Goal: Information Seeking & Learning: Learn about a topic

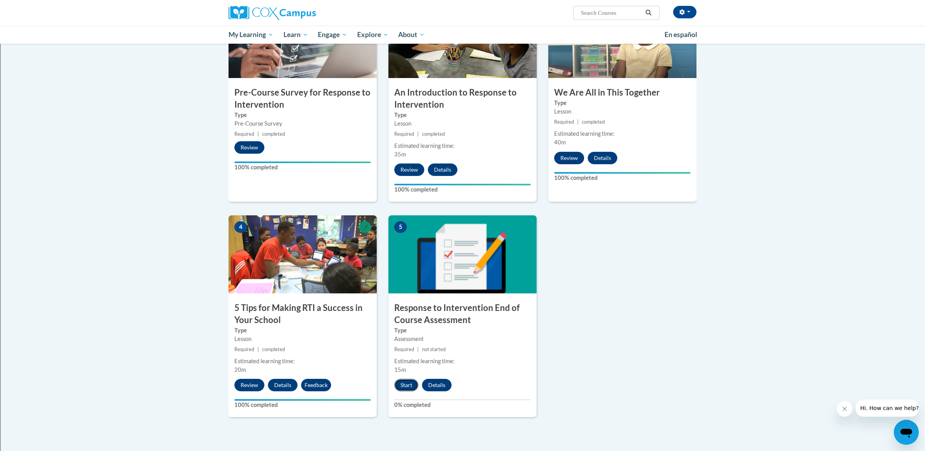
click at [403, 384] on button "Start" at bounding box center [406, 385] width 24 height 12
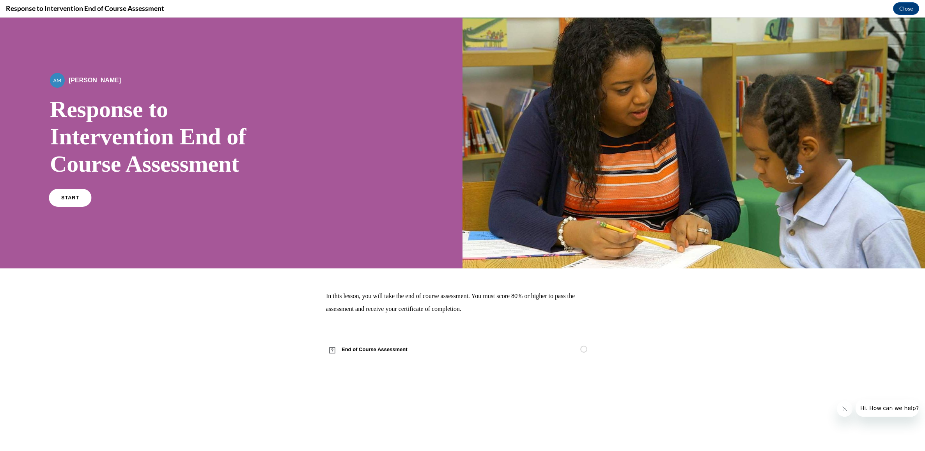
click at [72, 199] on span "START" at bounding box center [70, 198] width 18 height 6
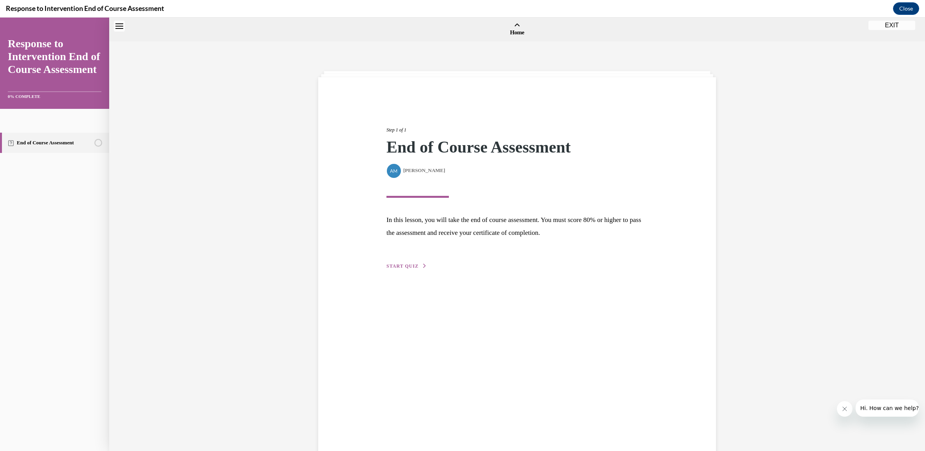
scroll to position [24, 0]
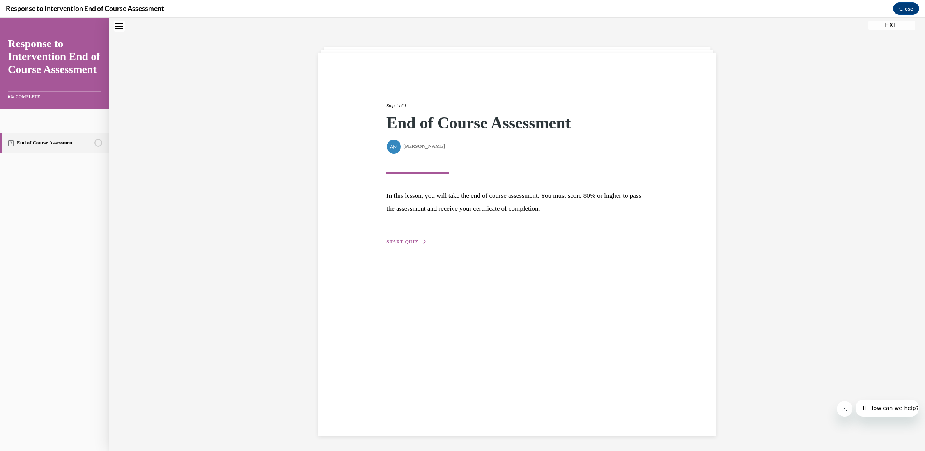
click at [410, 243] on span "START QUIZ" at bounding box center [402, 241] width 32 height 5
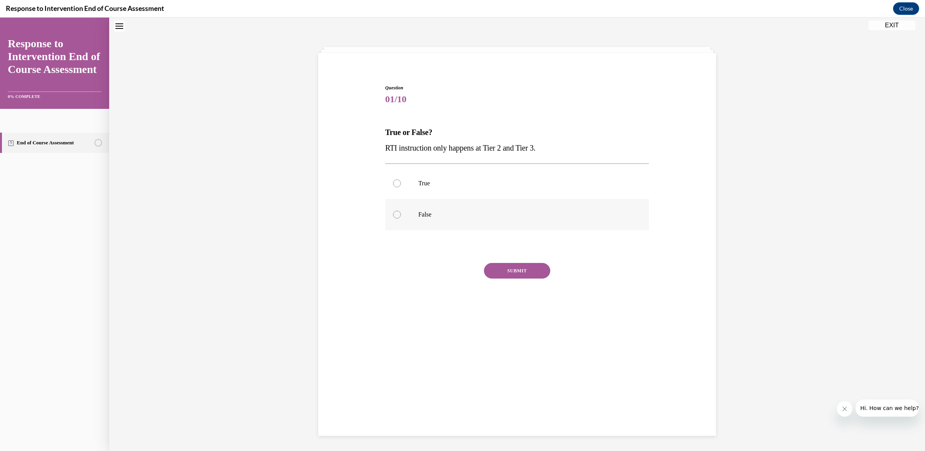
click at [399, 215] on div at bounding box center [397, 215] width 8 height 8
click at [399, 215] on input "False" at bounding box center [397, 215] width 8 height 8
radio input "true"
click at [528, 271] on button "SUBMIT" at bounding box center [517, 271] width 66 height 16
click at [521, 368] on button "NEXT" at bounding box center [517, 370] width 66 height 16
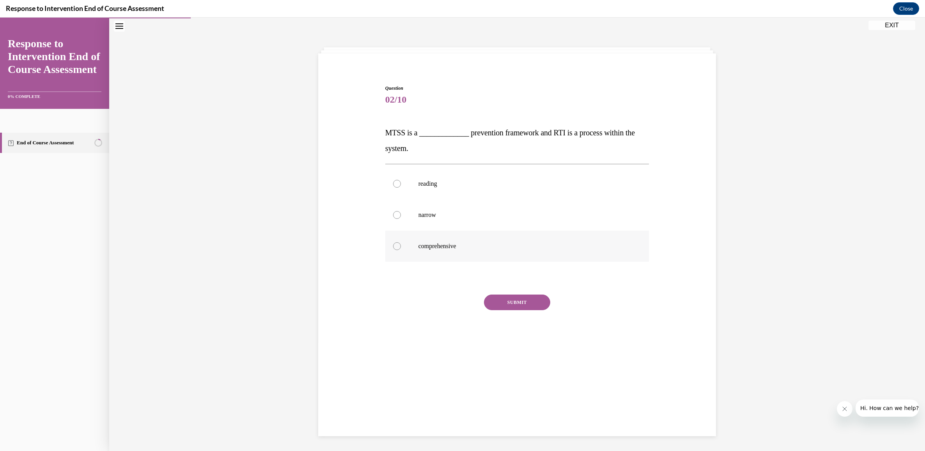
click at [393, 247] on div at bounding box center [397, 246] width 8 height 8
click at [393, 247] on input "comprehensive" at bounding box center [397, 246] width 8 height 8
radio input "true"
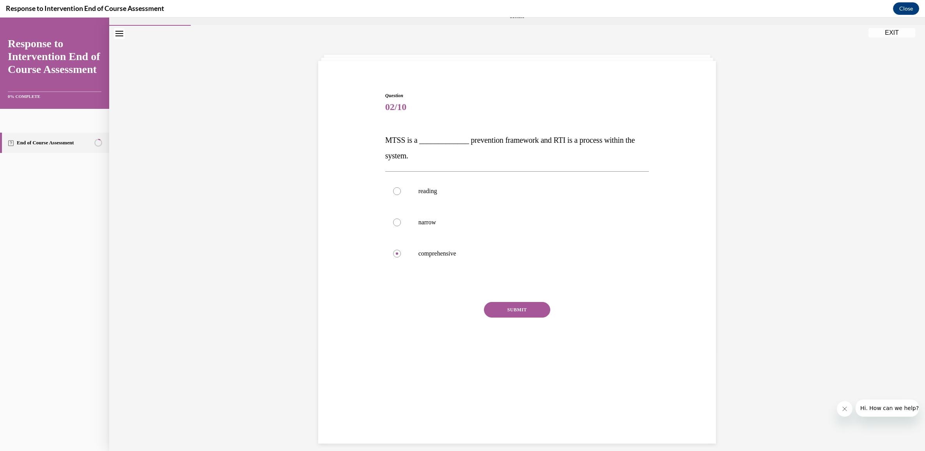
scroll to position [13, 0]
click at [521, 312] on button "SUBMIT" at bounding box center [517, 313] width 66 height 16
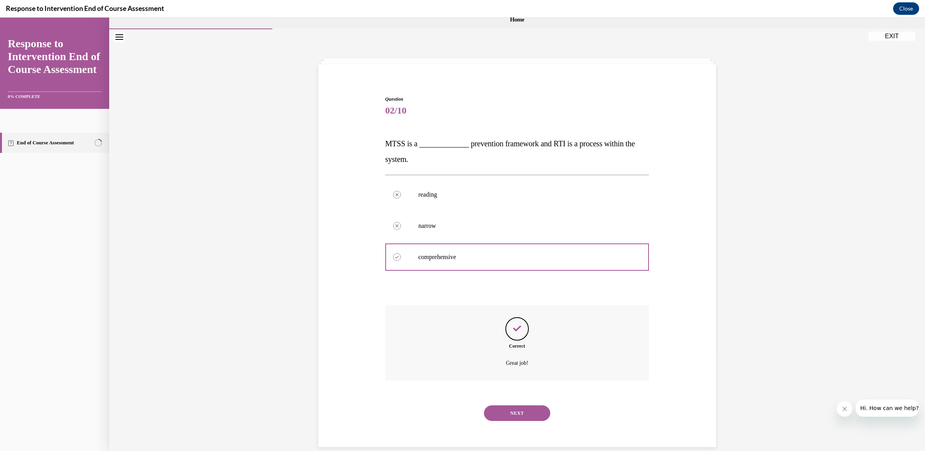
scroll to position [25, 0]
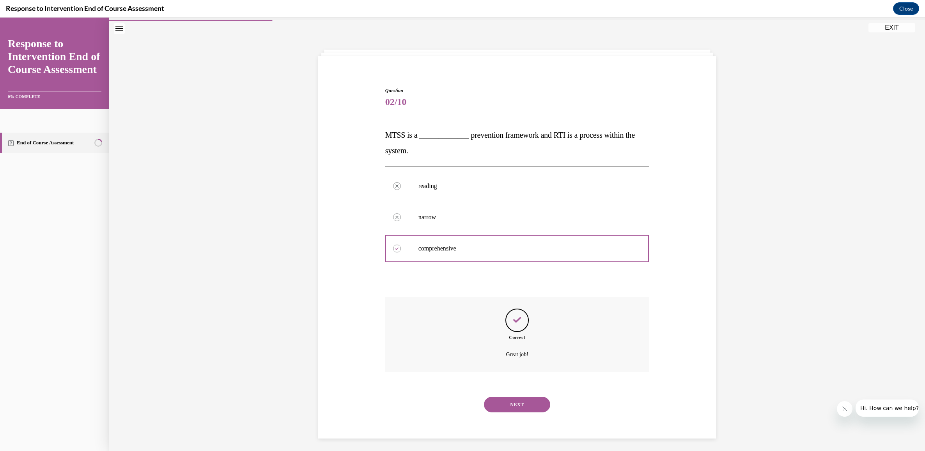
click at [507, 406] on button "NEXT" at bounding box center [517, 405] width 66 height 16
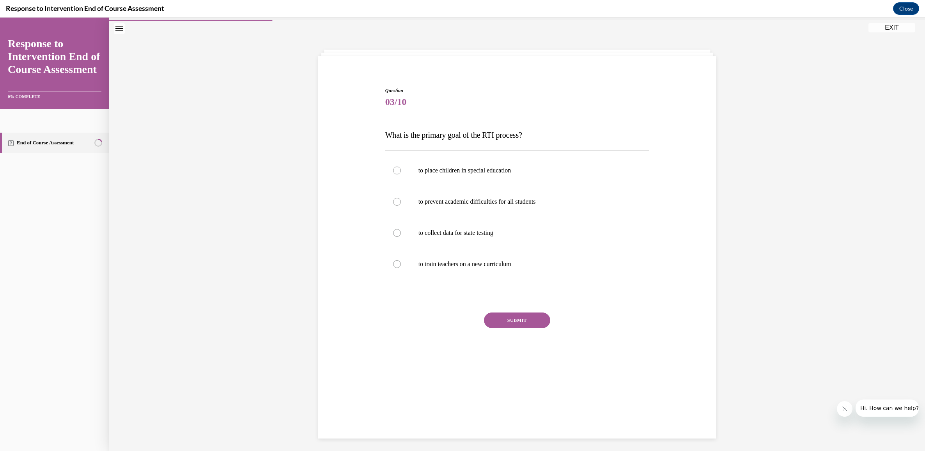
scroll to position [22, 0]
click at [392, 200] on label "to prevent academic difficulties for all students" at bounding box center [517, 201] width 264 height 31
click at [393, 200] on input "to prevent academic difficulties for all students" at bounding box center [397, 201] width 8 height 8
radio input "true"
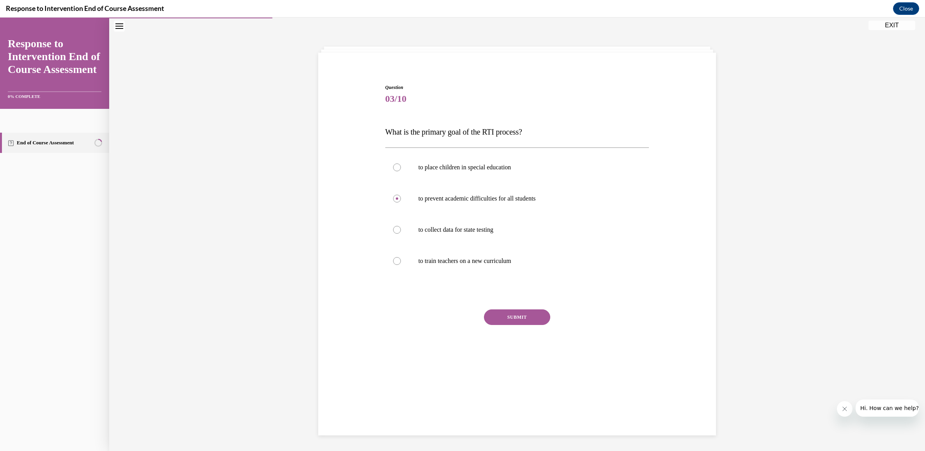
click at [516, 320] on button "SUBMIT" at bounding box center [517, 317] width 66 height 16
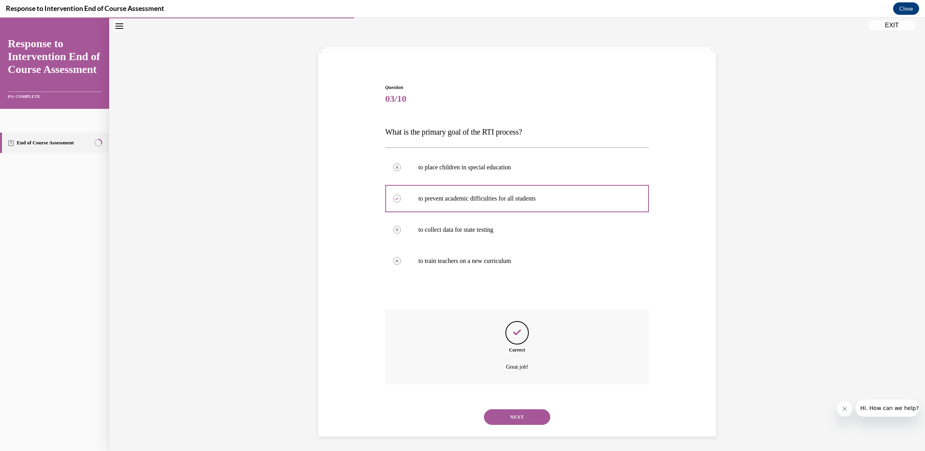
scroll to position [26, 0]
click at [523, 418] on button "NEXT" at bounding box center [517, 416] width 66 height 16
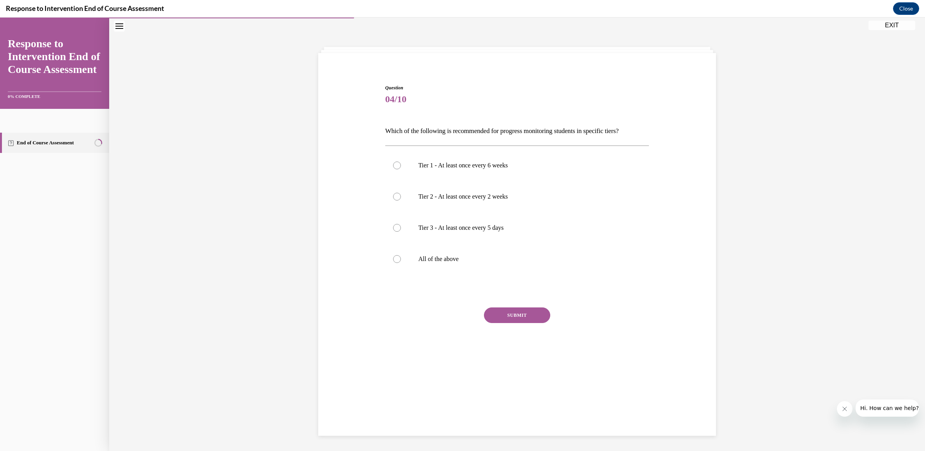
scroll to position [25, 0]
click at [396, 260] on div at bounding box center [397, 259] width 8 height 8
click at [396, 260] on input "All of the above" at bounding box center [397, 259] width 8 height 8
radio input "true"
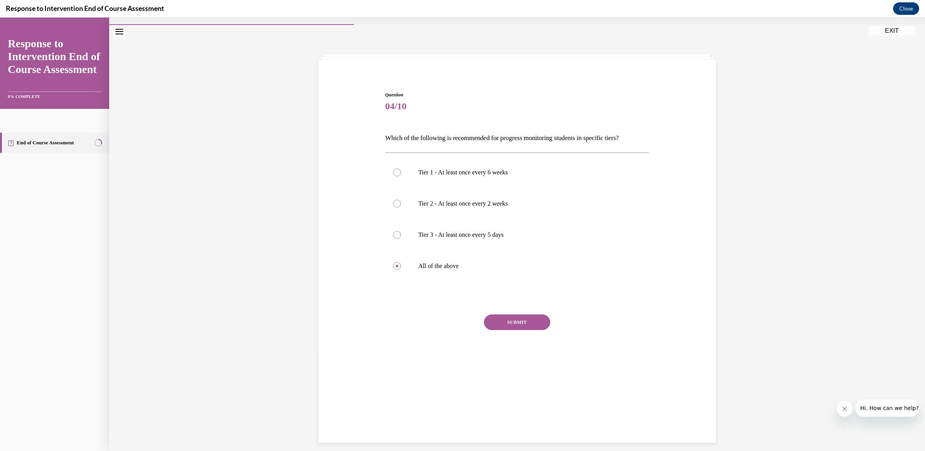
click at [515, 323] on button "SUBMIT" at bounding box center [517, 322] width 66 height 16
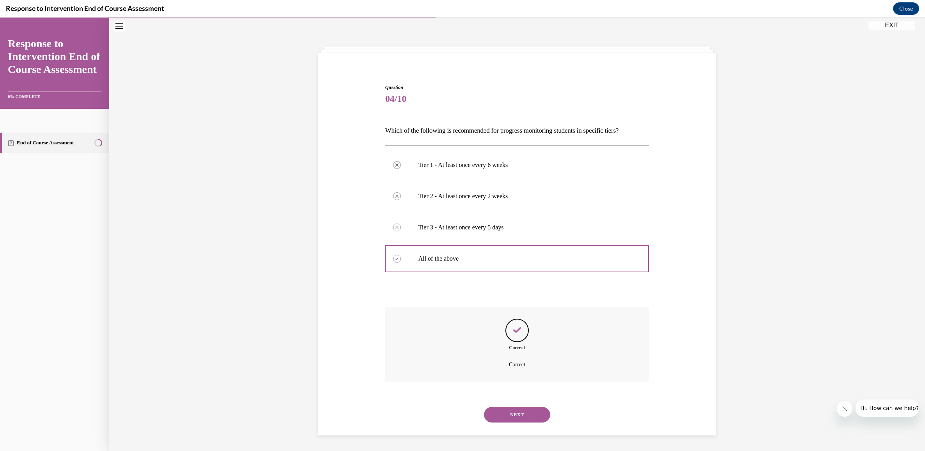
scroll to position [24, 0]
click at [521, 413] on button "NEXT" at bounding box center [517, 415] width 66 height 16
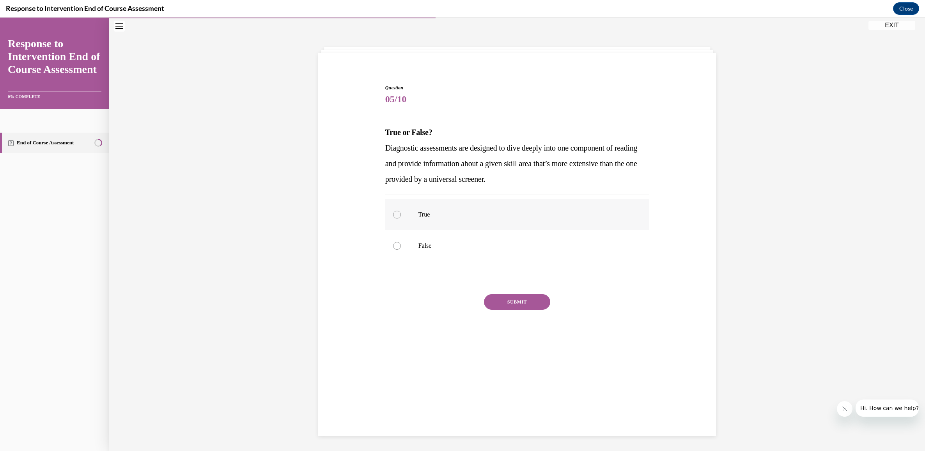
click at [399, 215] on div at bounding box center [397, 215] width 8 height 8
click at [399, 215] on input "True" at bounding box center [397, 215] width 8 height 8
radio input "true"
click at [507, 304] on button "SUBMIT" at bounding box center [517, 302] width 66 height 16
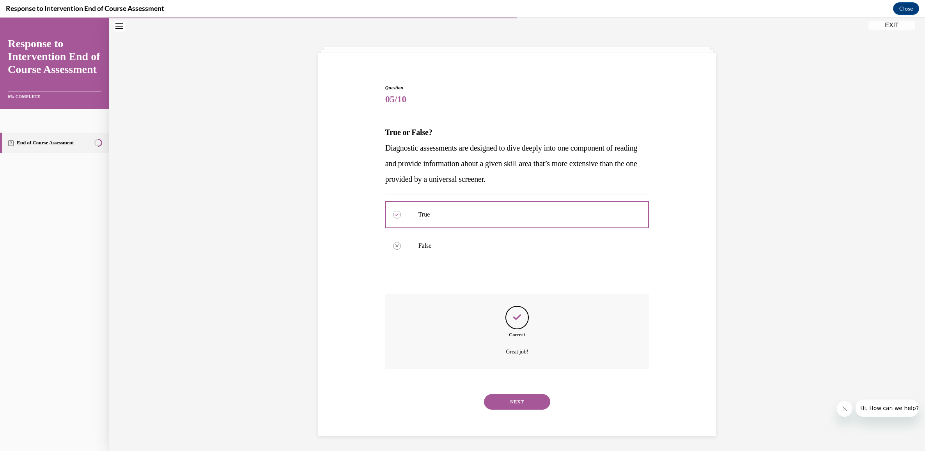
scroll to position [25, 0]
click at [515, 400] on button "NEXT" at bounding box center [517, 401] width 66 height 16
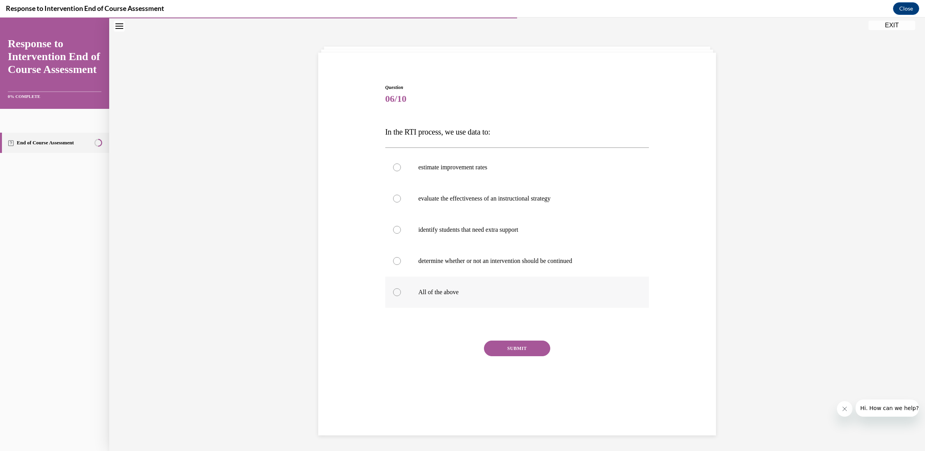
click at [394, 290] on div at bounding box center [397, 292] width 8 height 8
click at [394, 290] on input "All of the above" at bounding box center [397, 292] width 8 height 8
radio input "true"
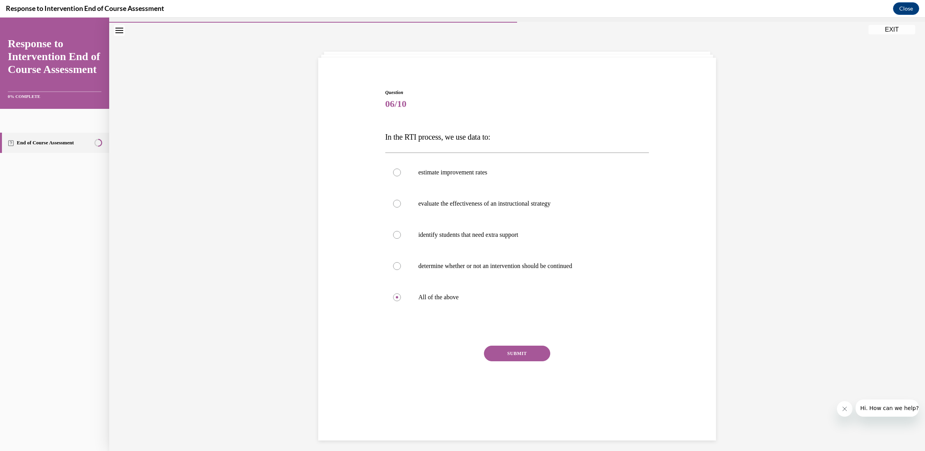
scroll to position [16, 0]
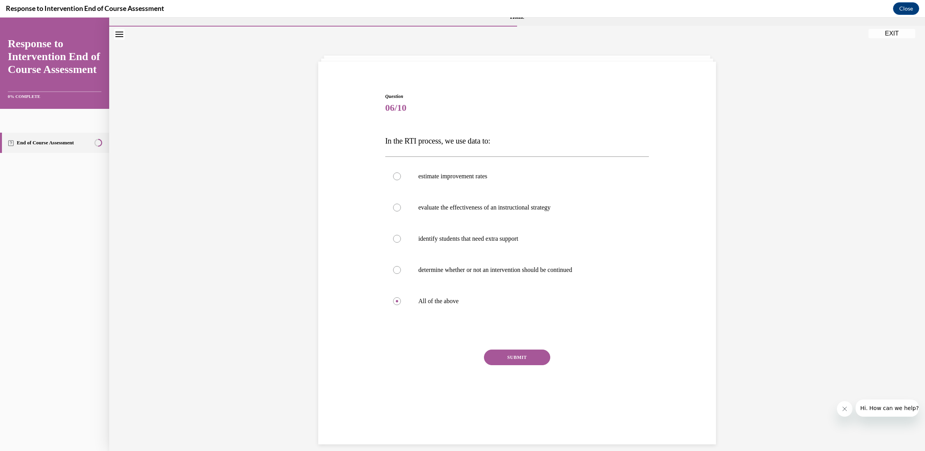
click at [515, 359] on button "SUBMIT" at bounding box center [517, 357] width 66 height 16
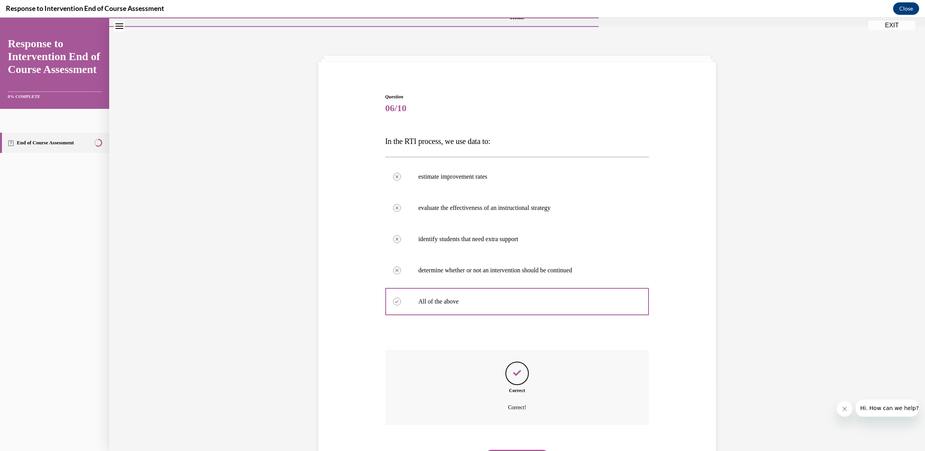
scroll to position [57, 0]
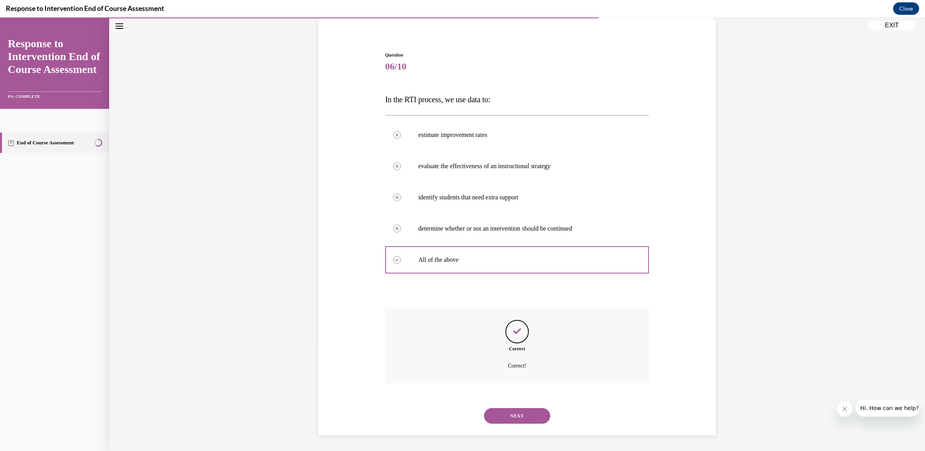
click at [525, 419] on button "NEXT" at bounding box center [517, 416] width 66 height 16
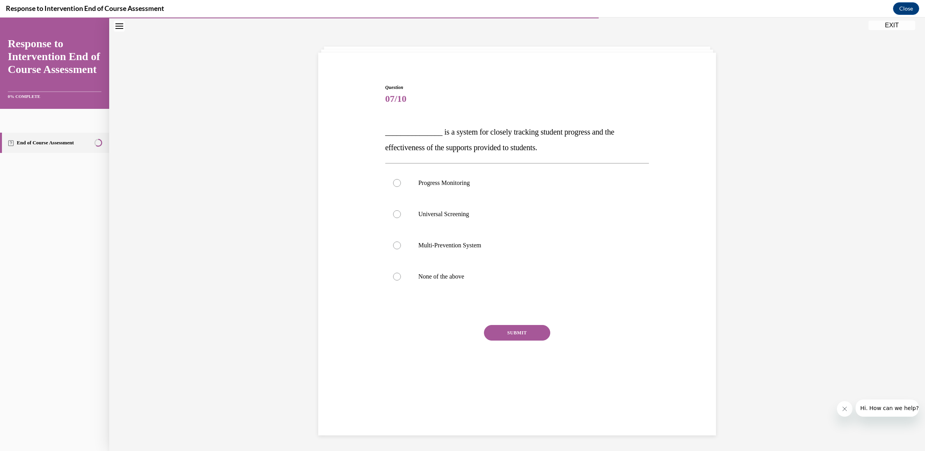
scroll to position [25, 0]
click at [397, 181] on div at bounding box center [397, 183] width 8 height 8
click at [397, 181] on input "Progress Monitoring" at bounding box center [397, 183] width 8 height 8
radio input "true"
click at [519, 333] on button "SUBMIT" at bounding box center [517, 333] width 66 height 16
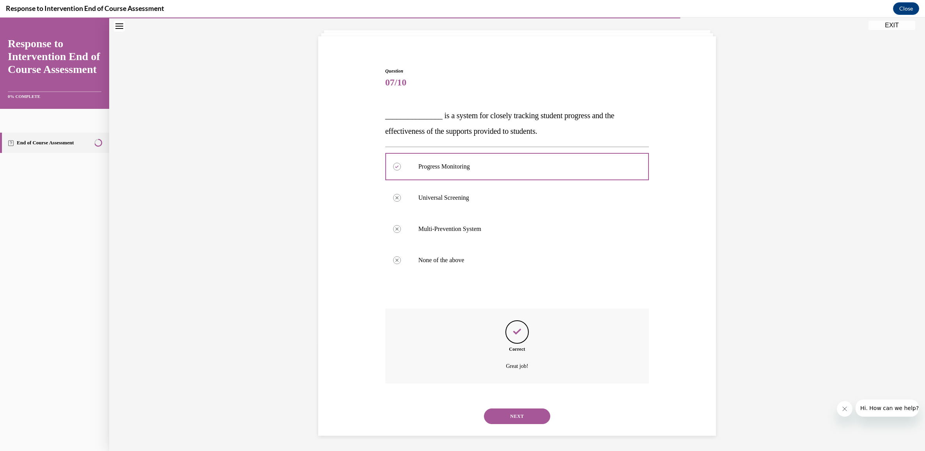
scroll to position [41, 0]
click at [516, 411] on button "NEXT" at bounding box center [517, 416] width 66 height 16
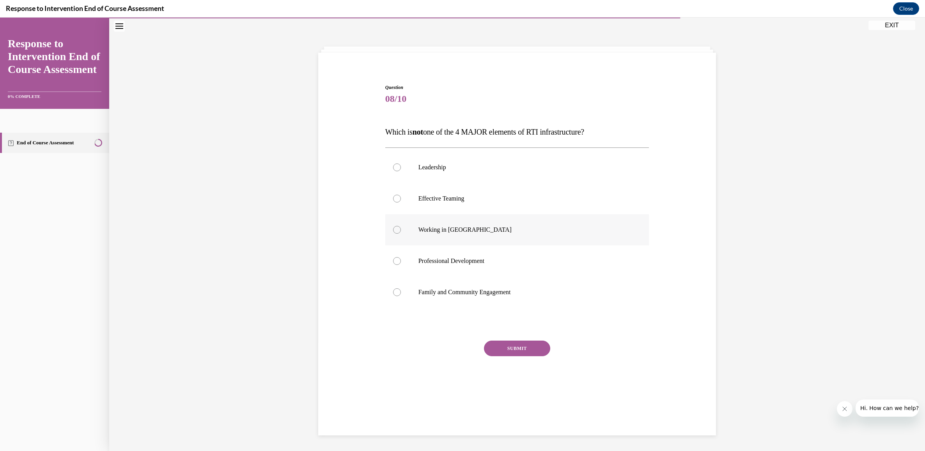
click at [395, 229] on div at bounding box center [397, 230] width 8 height 8
click at [395, 229] on input "Working in [GEOGRAPHIC_DATA]" at bounding box center [397, 230] width 8 height 8
radio input "true"
click at [529, 349] on button "SUBMIT" at bounding box center [517, 348] width 66 height 16
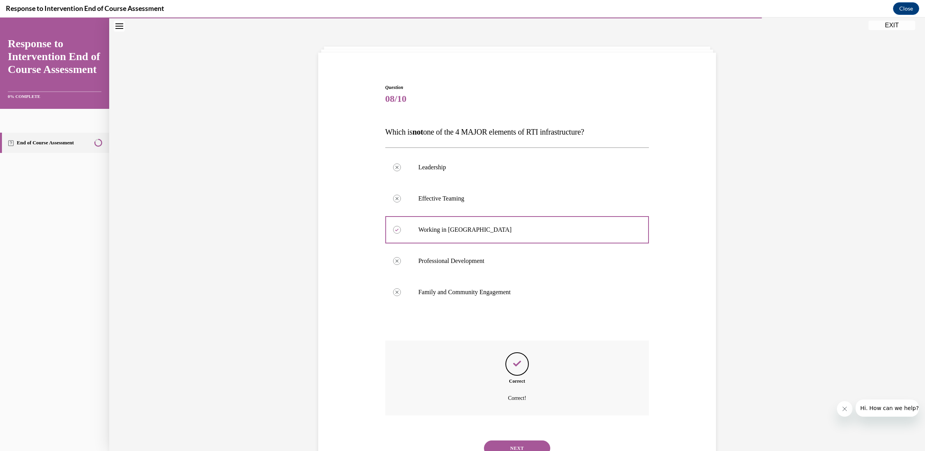
scroll to position [57, 0]
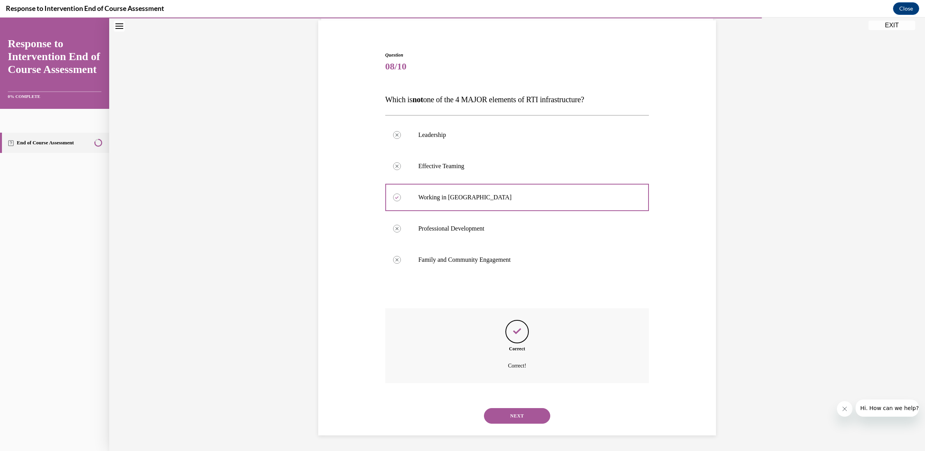
click at [520, 416] on button "NEXT" at bounding box center [517, 416] width 66 height 16
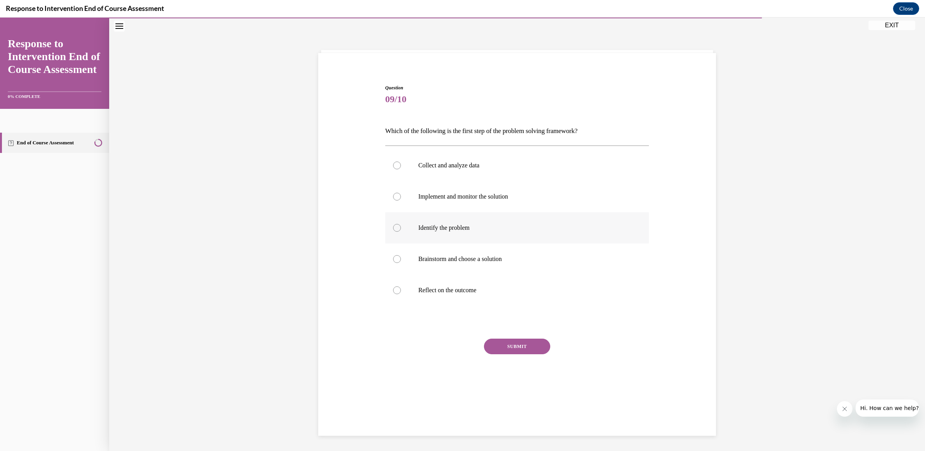
click at [392, 229] on label "Identify the problem" at bounding box center [517, 227] width 264 height 31
click at [393, 229] on input "Identify the problem" at bounding box center [397, 228] width 8 height 8
radio input "true"
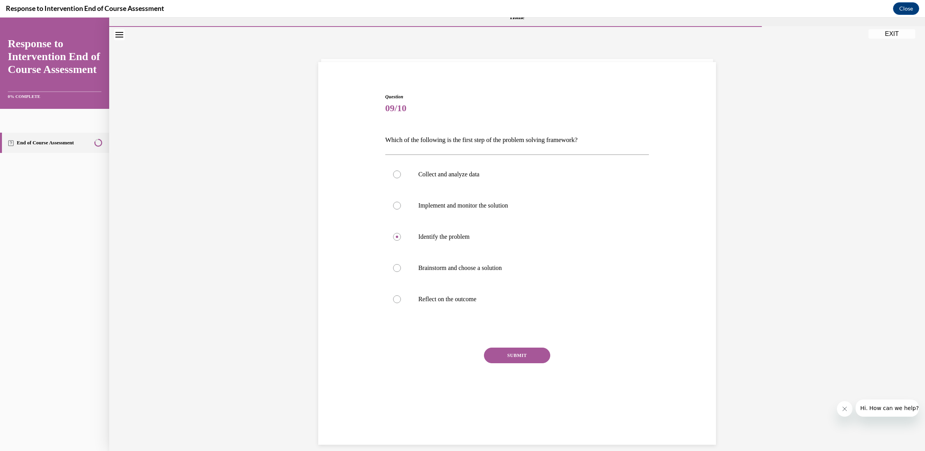
click at [514, 360] on button "SUBMIT" at bounding box center [517, 355] width 66 height 16
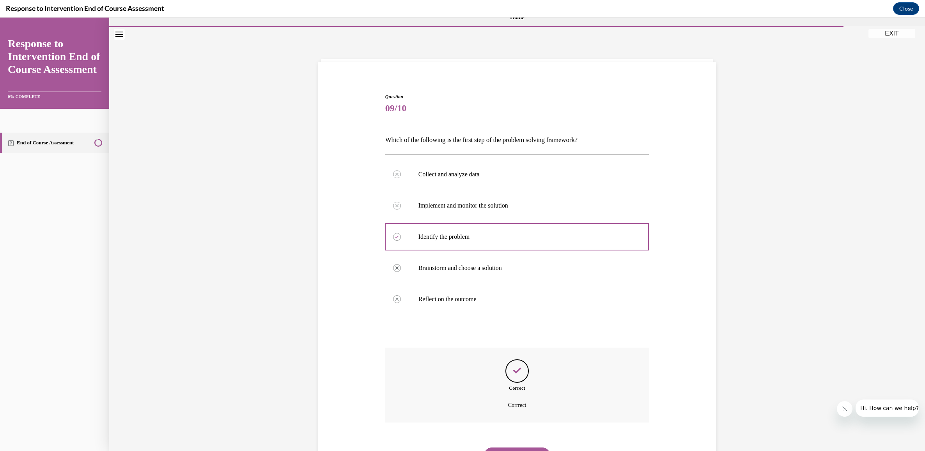
scroll to position [55, 0]
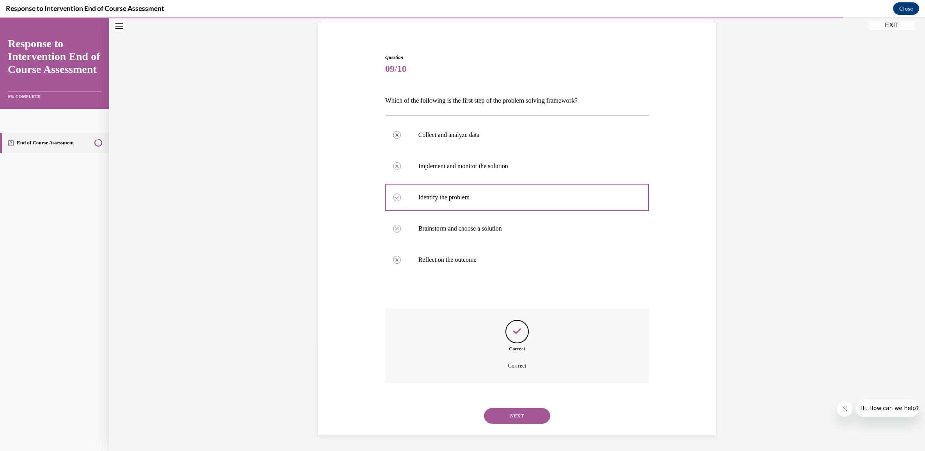
click at [519, 420] on button "NEXT" at bounding box center [517, 416] width 66 height 16
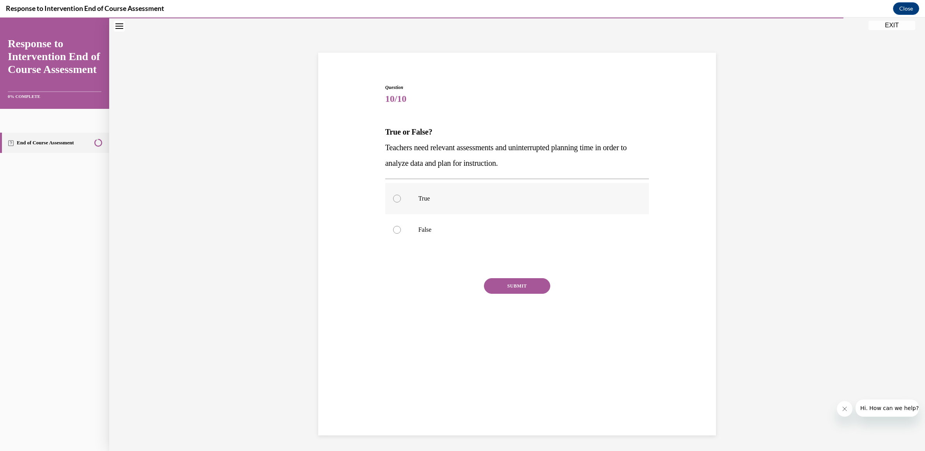
click at [402, 197] on label "True" at bounding box center [517, 198] width 264 height 31
click at [401, 197] on input "True" at bounding box center [397, 199] width 8 height 8
radio input "true"
click at [519, 285] on button "SUBMIT" at bounding box center [517, 286] width 66 height 16
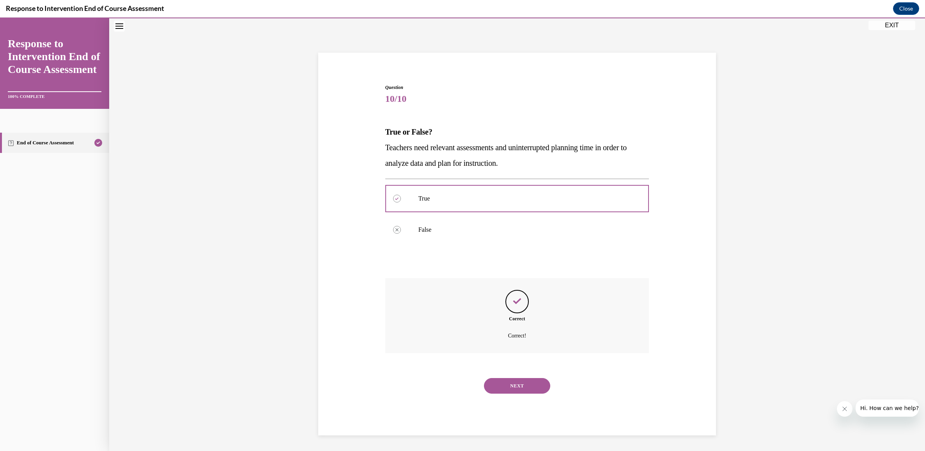
click at [525, 387] on button "NEXT" at bounding box center [517, 386] width 66 height 16
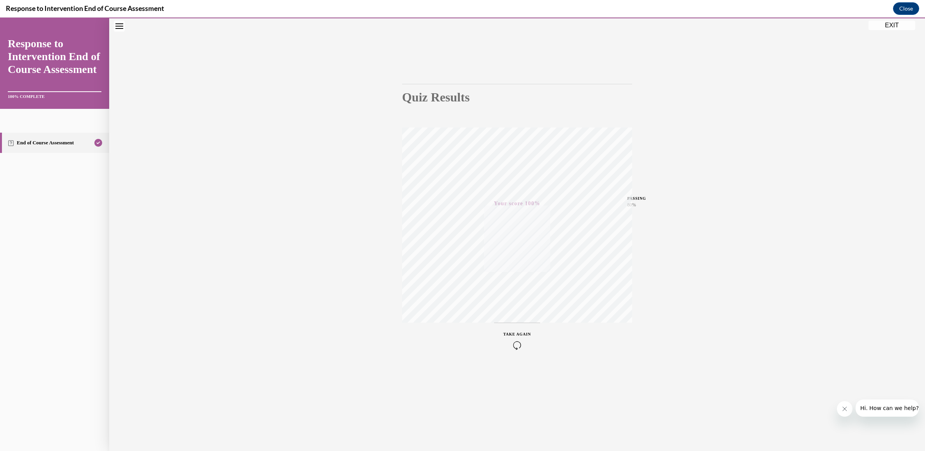
click at [897, 25] on button "EXIT" at bounding box center [891, 25] width 47 height 9
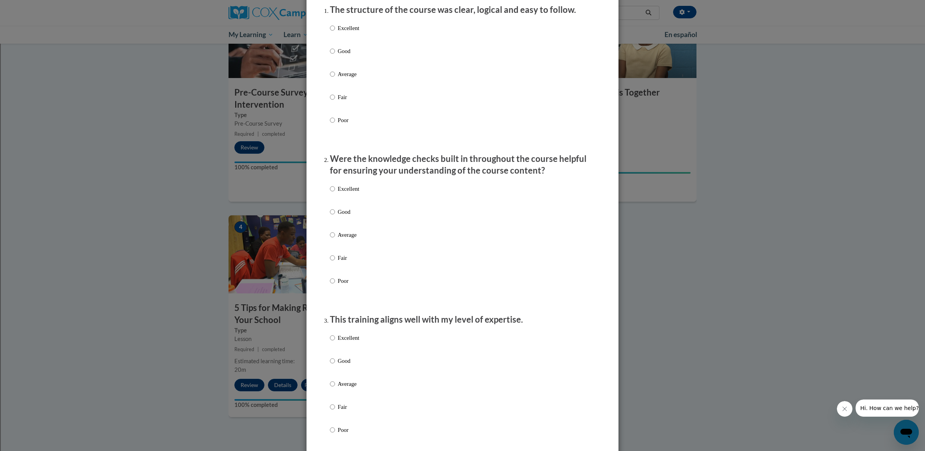
scroll to position [0, 0]
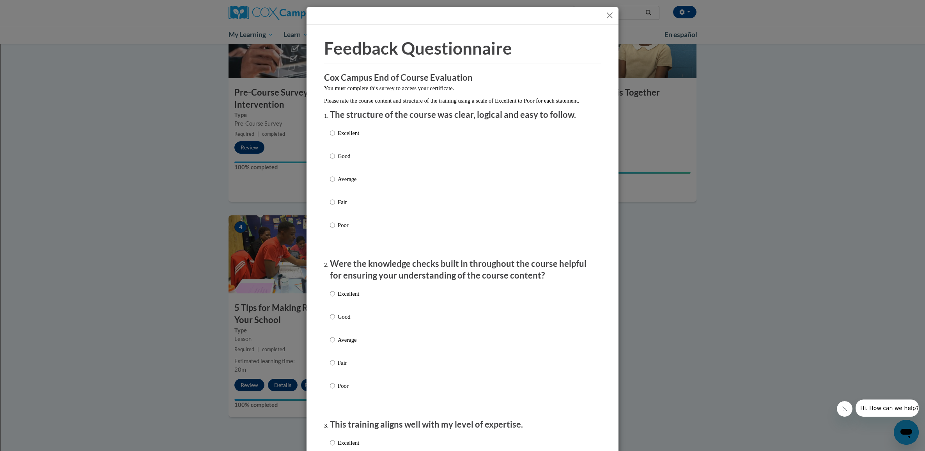
click at [607, 18] on button "Close" at bounding box center [610, 16] width 10 height 10
